Goal: Navigation & Orientation: Find specific page/section

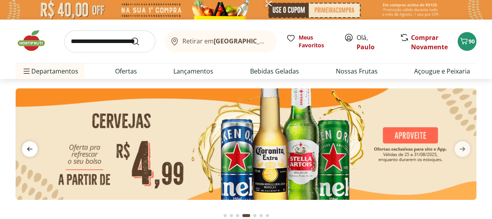
click at [23, 150] on span "previous" at bounding box center [30, 149] width 16 height 16
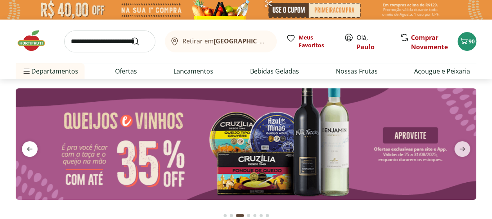
click at [26, 150] on icon "previous" at bounding box center [29, 148] width 9 height 9
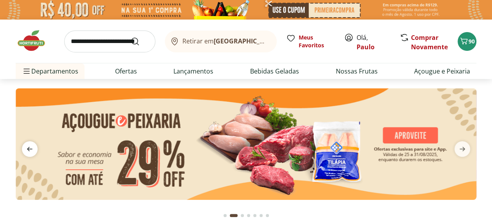
click at [26, 150] on icon "previous" at bounding box center [29, 148] width 9 height 9
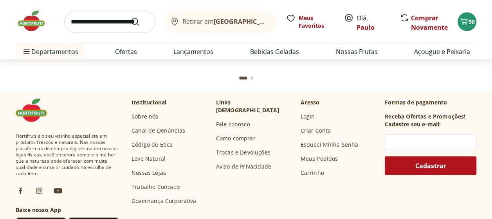
scroll to position [2271, 0]
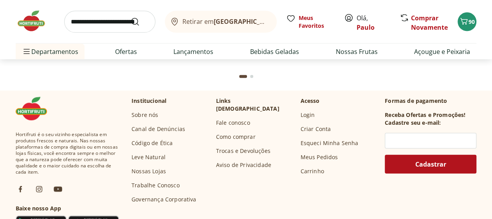
click at [240, 119] on link "Fale conosco" at bounding box center [233, 123] width 34 height 8
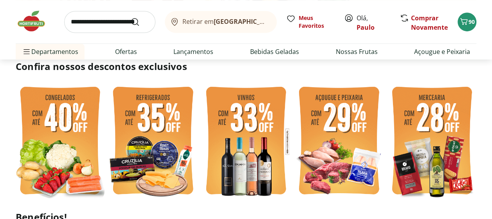
scroll to position [0, 0]
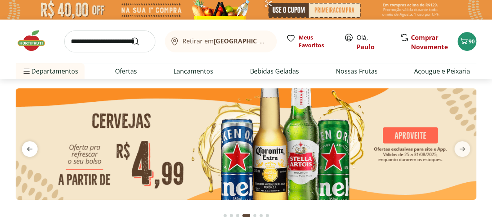
click at [30, 147] on icon "previous" at bounding box center [29, 149] width 5 height 4
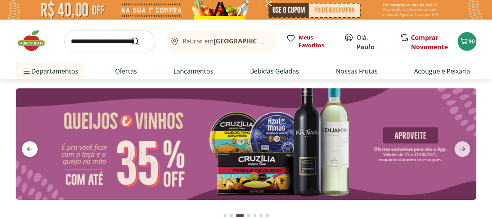
click at [30, 147] on icon "previous" at bounding box center [29, 148] width 9 height 9
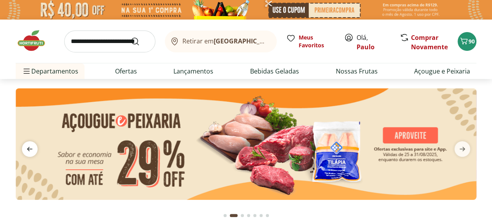
click at [30, 147] on icon "previous" at bounding box center [29, 148] width 9 height 9
click at [468, 38] on icon "Carrinho" at bounding box center [463, 40] width 9 height 9
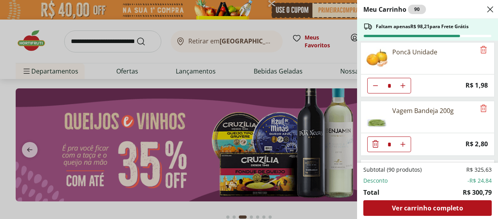
scroll to position [705, 0]
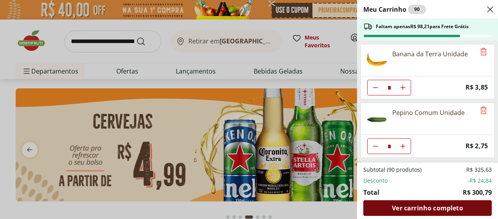
click at [434, 207] on span "Ver carrinho completo" at bounding box center [427, 208] width 71 height 6
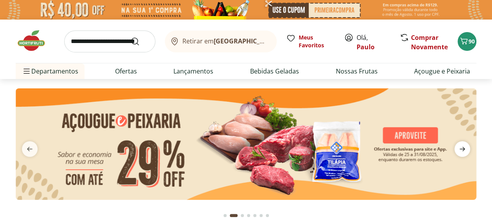
click at [464, 147] on icon "next" at bounding box center [462, 148] width 9 height 9
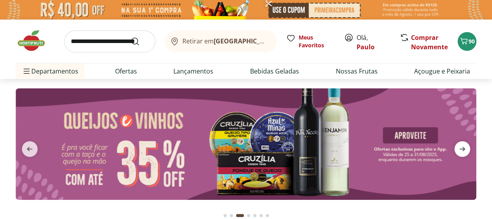
click at [464, 147] on icon "next" at bounding box center [462, 148] width 9 height 9
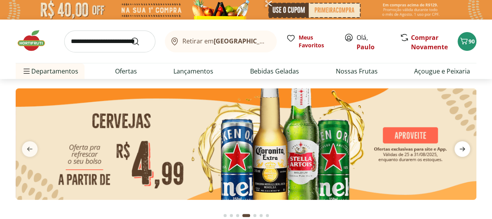
click at [464, 147] on icon "next" at bounding box center [462, 148] width 9 height 9
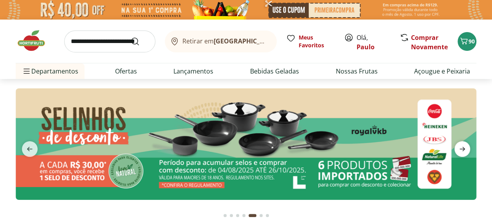
click at [464, 147] on icon "next" at bounding box center [462, 148] width 9 height 9
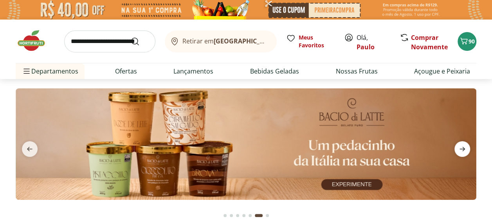
click at [464, 147] on icon "next" at bounding box center [462, 148] width 9 height 9
